Goal: Task Accomplishment & Management: Manage account settings

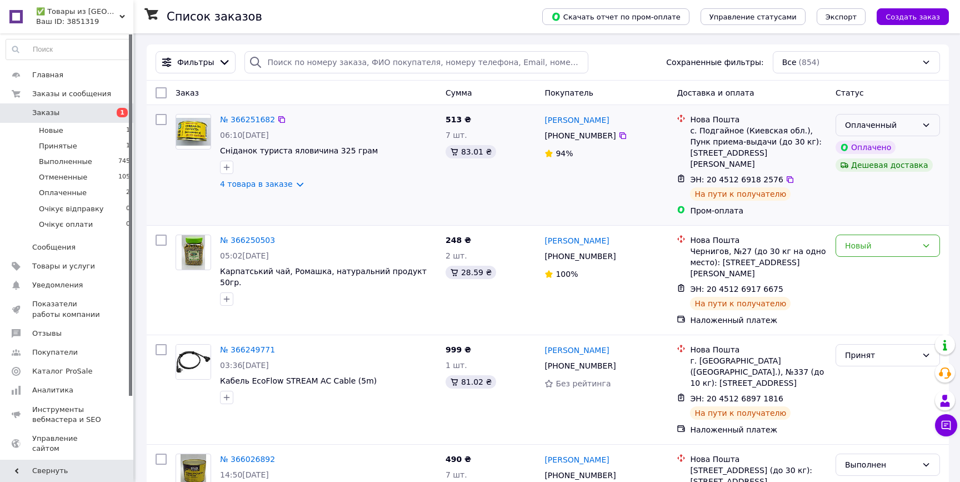
click at [877, 123] on div "Оплаченный" at bounding box center [881, 125] width 72 height 12
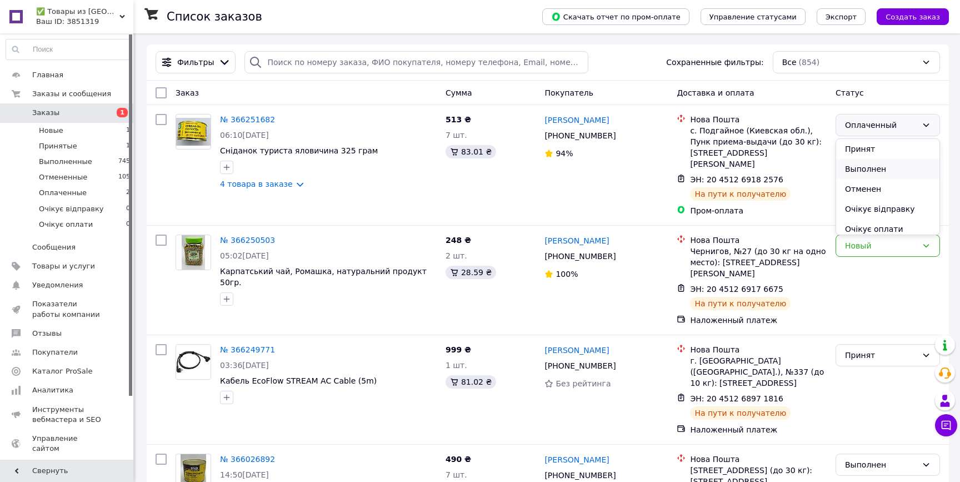
click at [875, 166] on li "Выполнен" at bounding box center [887, 169] width 103 height 20
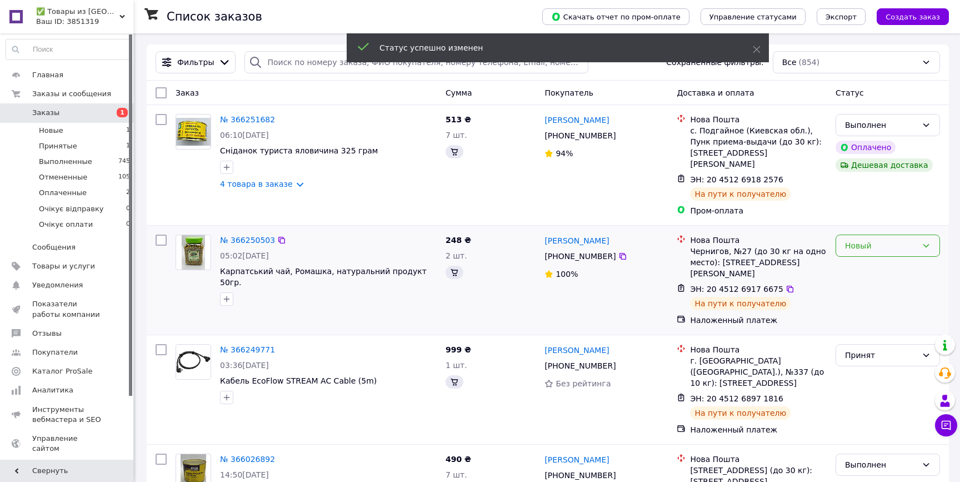
click at [895, 239] on div "Новый" at bounding box center [881, 245] width 72 height 12
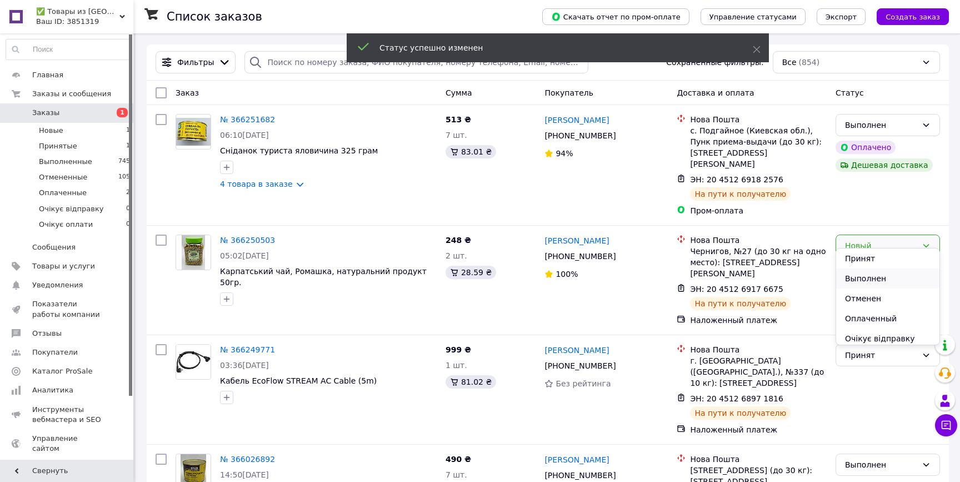
click at [880, 270] on li "Выполнен" at bounding box center [887, 278] width 103 height 20
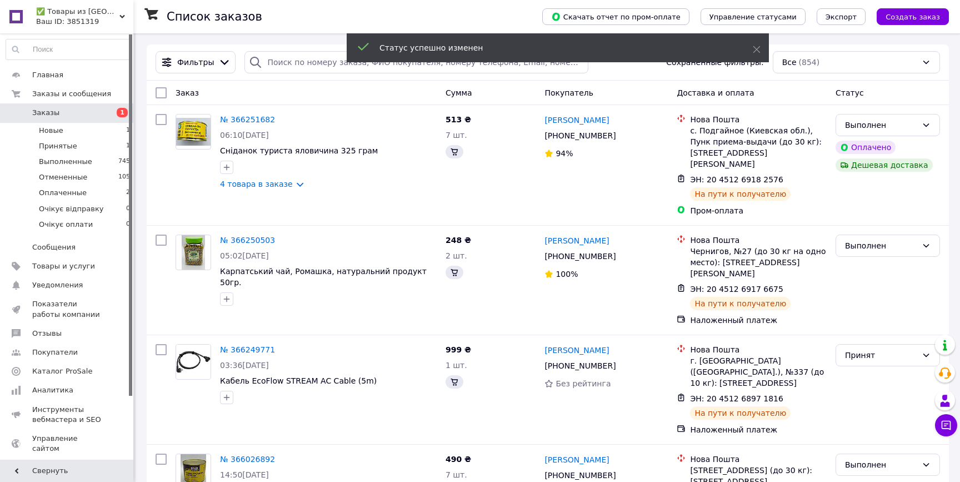
click at [855, 349] on div "Принят" at bounding box center [881, 355] width 72 height 12
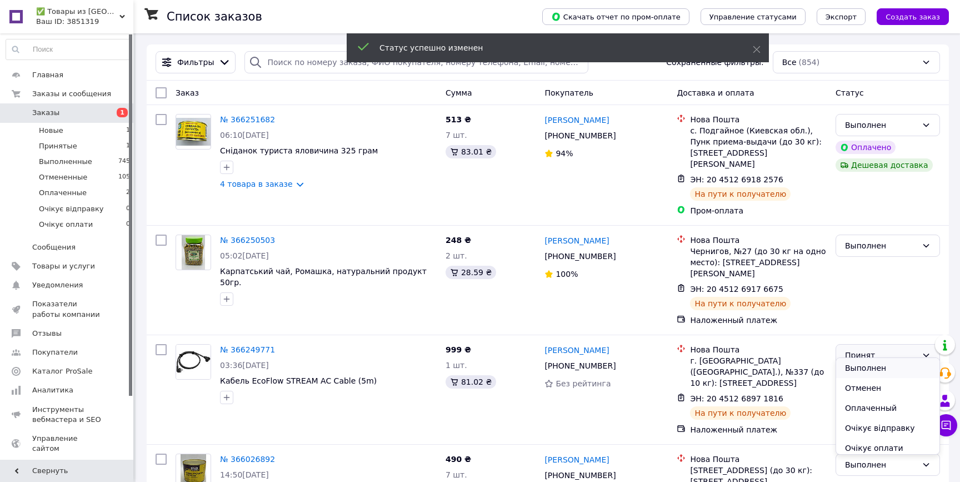
click at [853, 369] on li "Выполнен" at bounding box center [887, 368] width 103 height 20
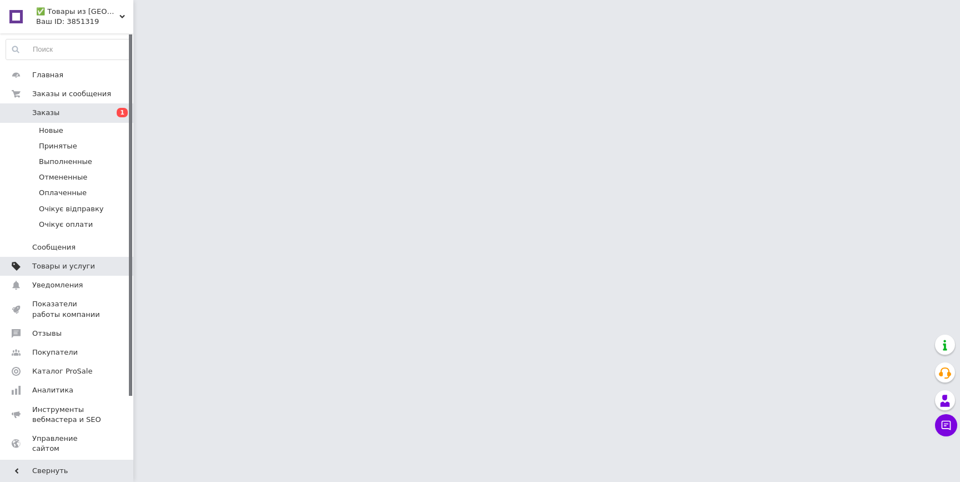
click at [75, 268] on span "Товары и услуги" at bounding box center [63, 266] width 63 height 10
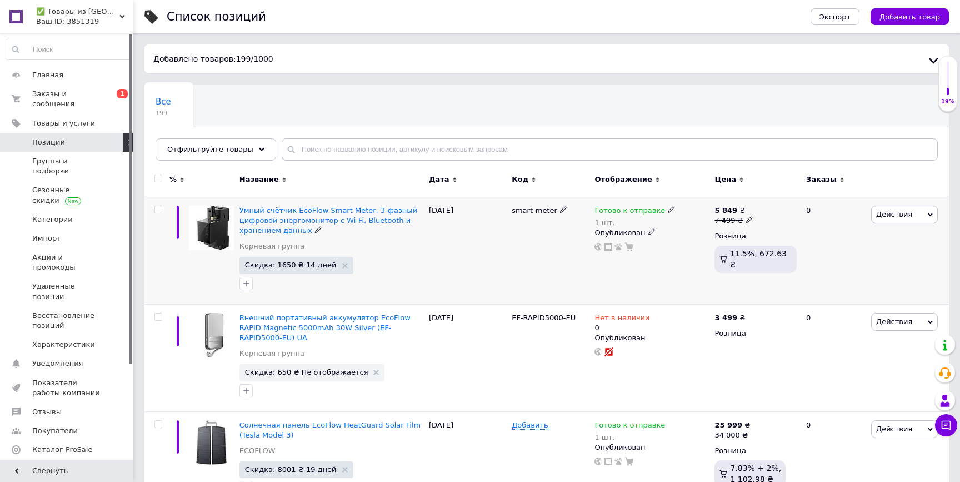
click at [668, 208] on icon at bounding box center [671, 209] width 7 height 7
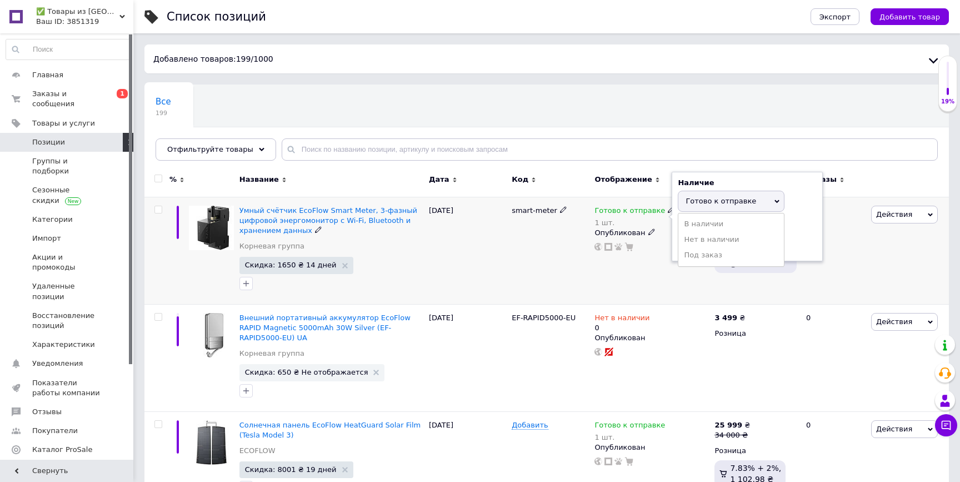
click at [800, 230] on div "Остатки 1 шт." at bounding box center [747, 237] width 139 height 35
click at [751, 242] on input "1" at bounding box center [720, 244] width 84 height 22
type input "2"
click at [571, 279] on div "smart-meter" at bounding box center [550, 250] width 83 height 107
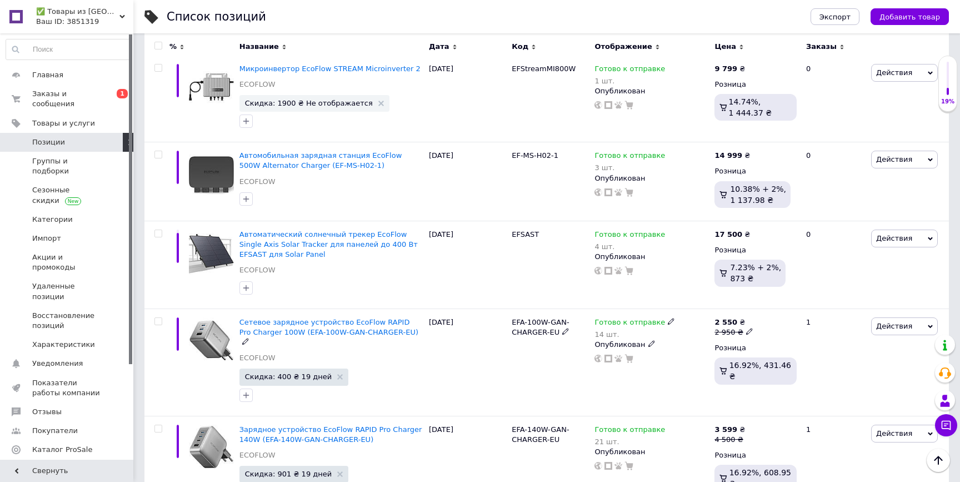
scroll to position [715, 0]
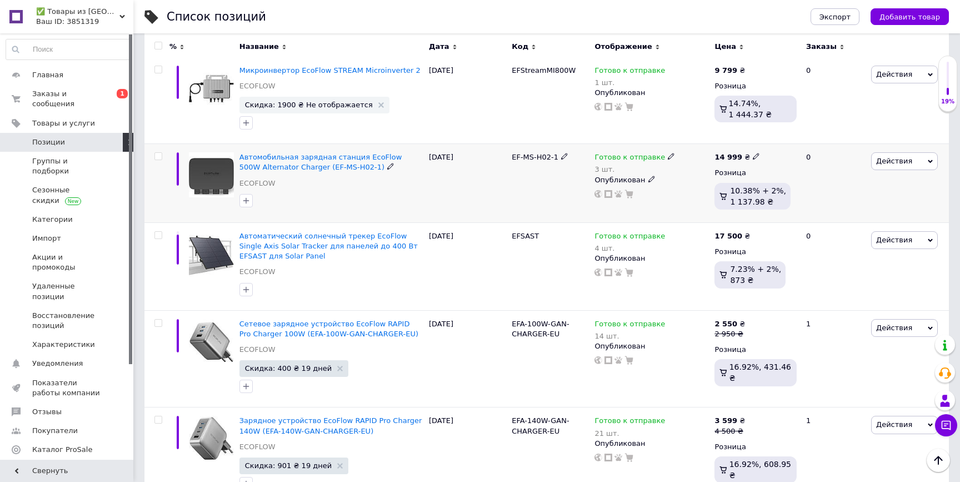
click at [668, 153] on use at bounding box center [671, 156] width 6 height 6
click at [789, 177] on div "Остатки 3 шт." at bounding box center [747, 184] width 139 height 35
click at [734, 182] on input "3" at bounding box center [720, 191] width 84 height 22
type input "4"
click at [624, 208] on div "Готово к отправке 3 шт. Наличие Готово к отправке В наличии Нет в наличии Под з…" at bounding box center [651, 183] width 120 height 79
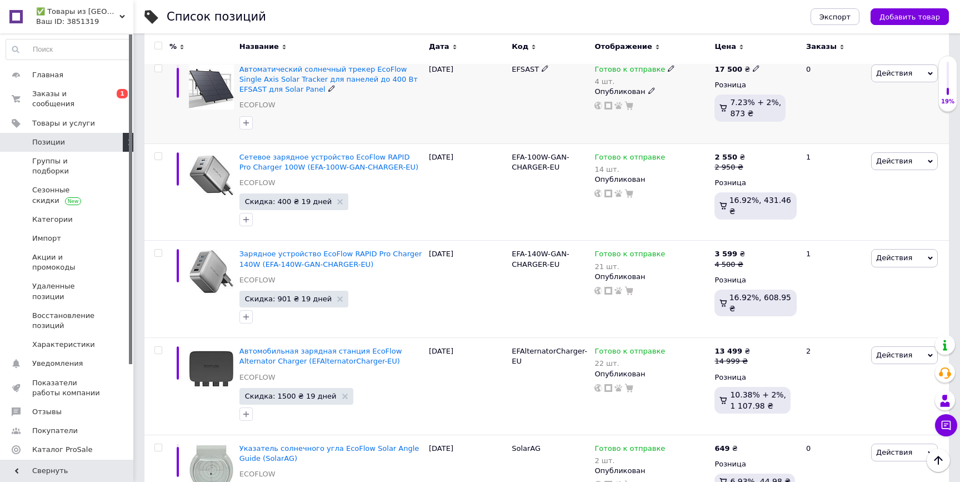
scroll to position [883, 0]
